Goal: Task Accomplishment & Management: Manage account settings

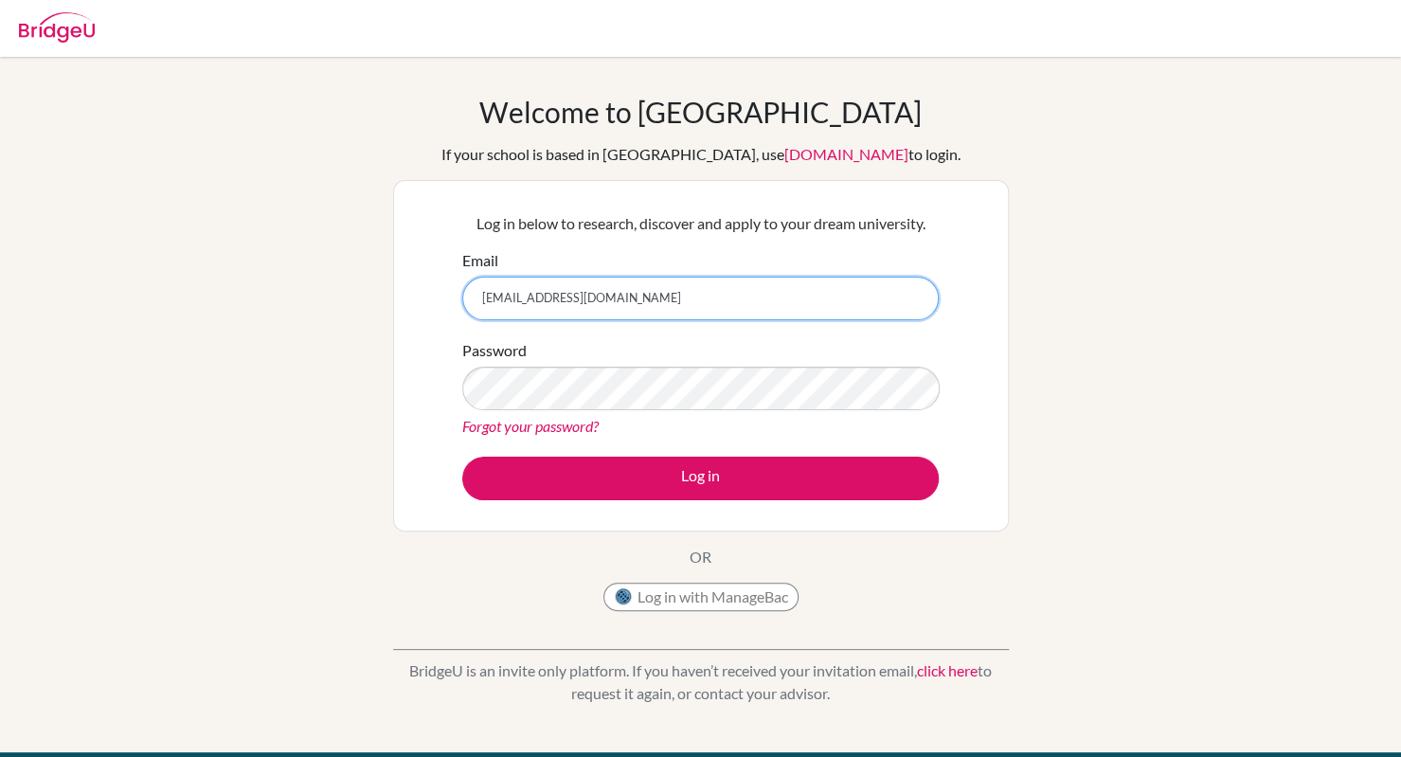
click at [732, 313] on input "[EMAIL_ADDRESS][DOMAIN_NAME]" at bounding box center [700, 299] width 477 height 44
type input "m10173"
type input "DIA250296@diaestud"
click at [741, 597] on button "Log in with ManageBac" at bounding box center [701, 597] width 195 height 28
click at [697, 277] on input "[EMAIL_ADDRESS][DOMAIN_NAME]" at bounding box center [700, 299] width 477 height 44
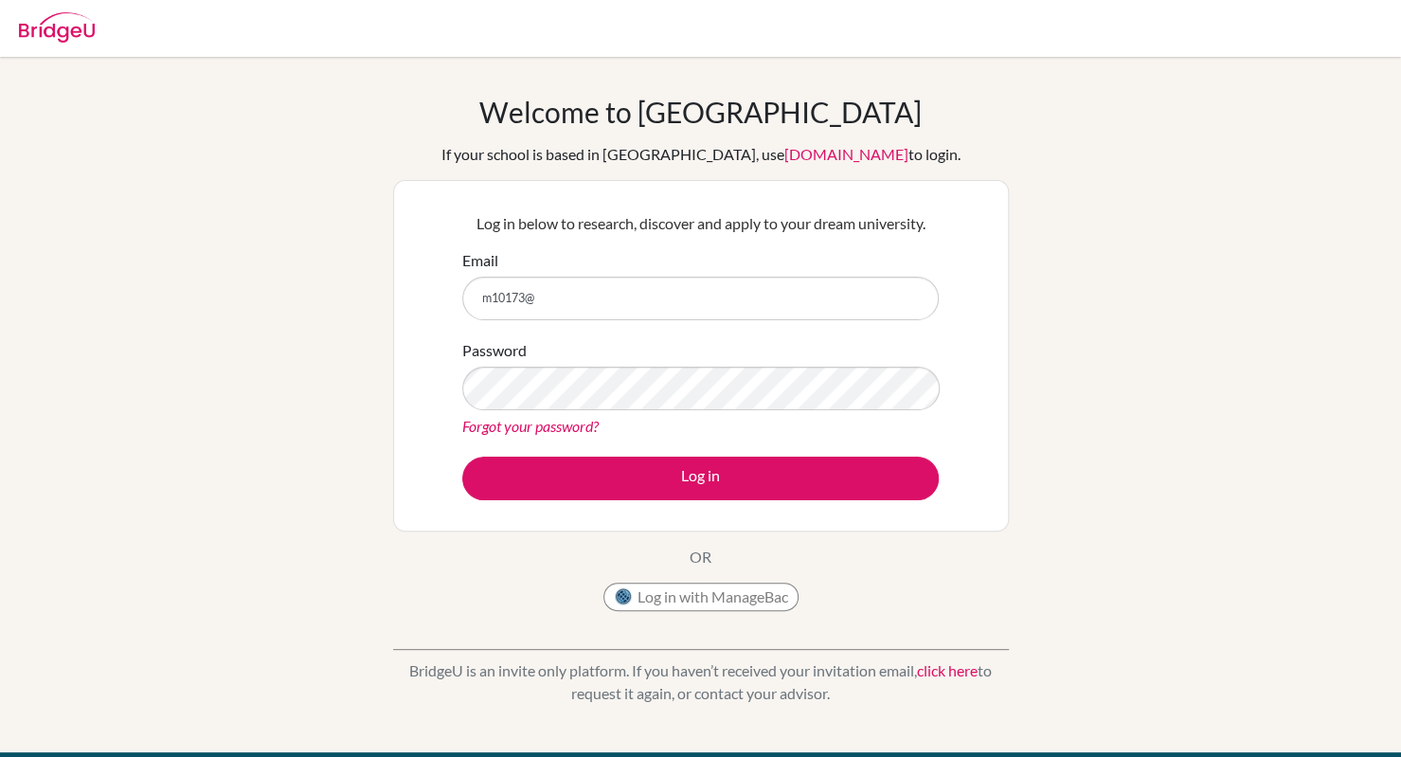
type input "m10173"
type input "[EMAIL_ADDRESS][DOMAIN_NAME]"
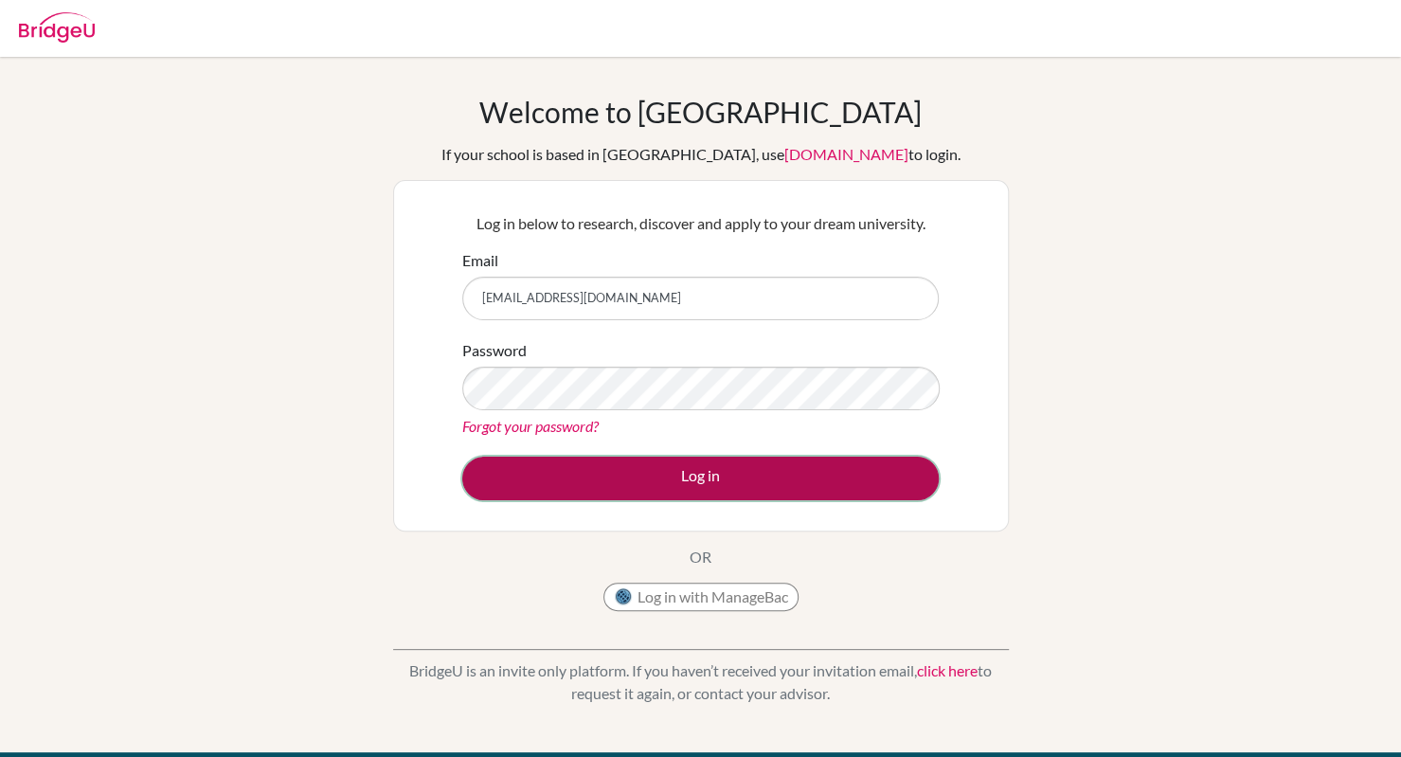
click at [858, 462] on button "Log in" at bounding box center [700, 479] width 477 height 44
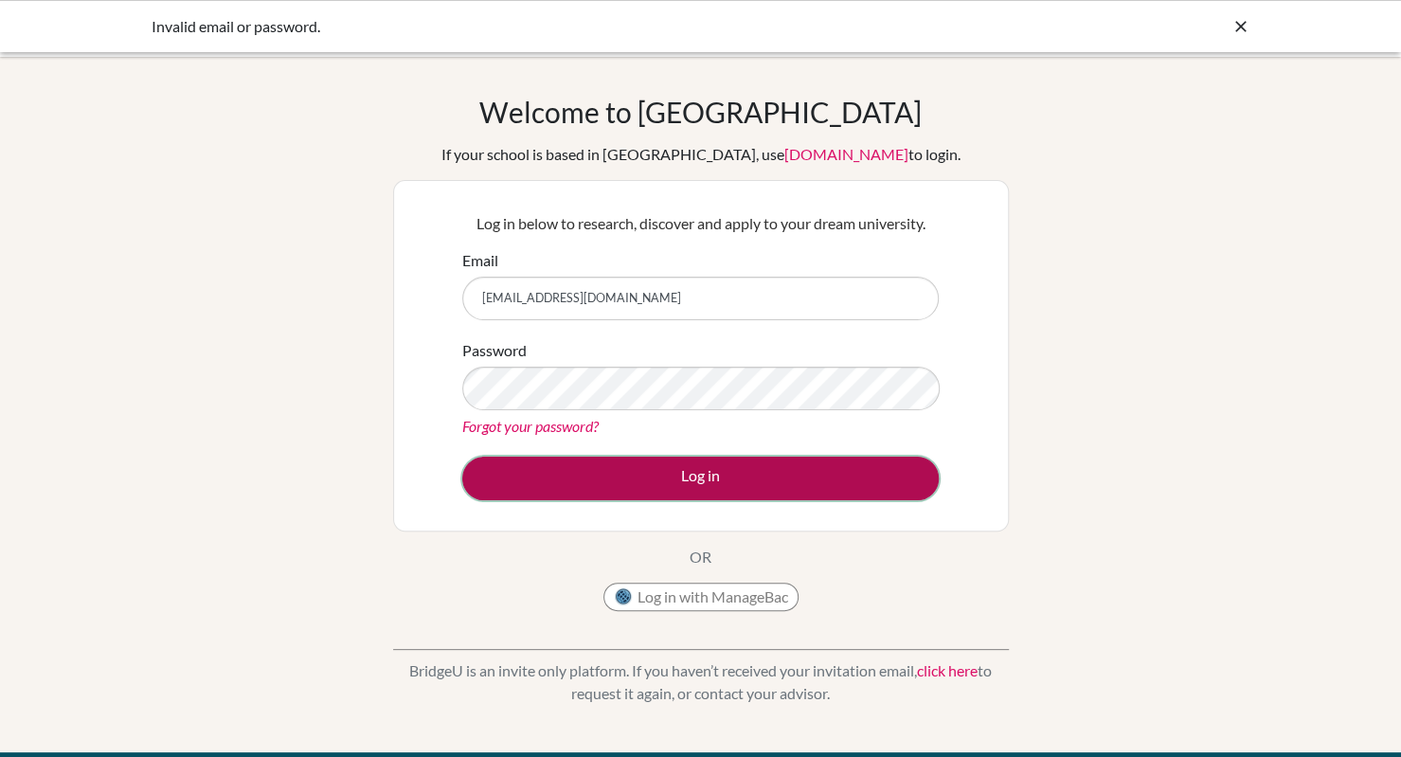
click at [862, 490] on button "Log in" at bounding box center [700, 479] width 477 height 44
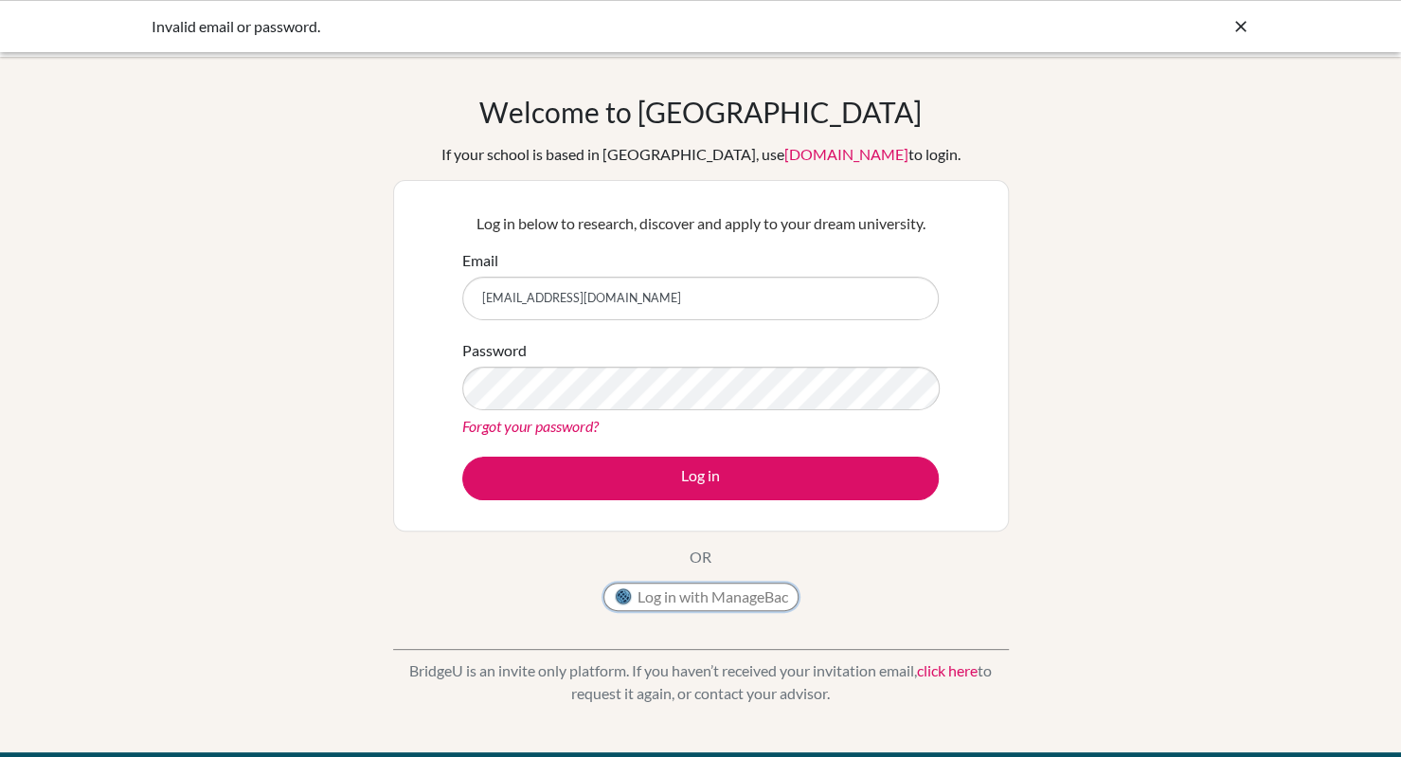
click at [748, 588] on button "Log in with ManageBac" at bounding box center [701, 597] width 195 height 28
